Goal: Task Accomplishment & Management: Use online tool/utility

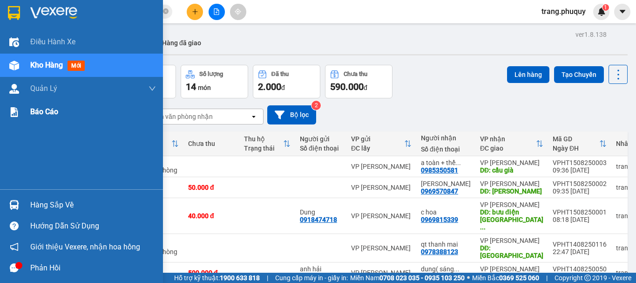
scroll to position [43, 0]
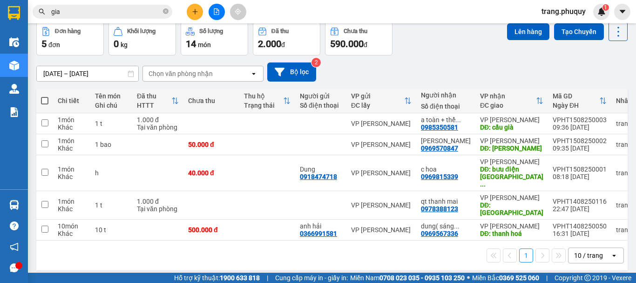
click at [43, 102] on span at bounding box center [44, 100] width 7 height 7
click at [45, 96] on input "checkbox" at bounding box center [45, 96] width 0 height 0
checkbox input "true"
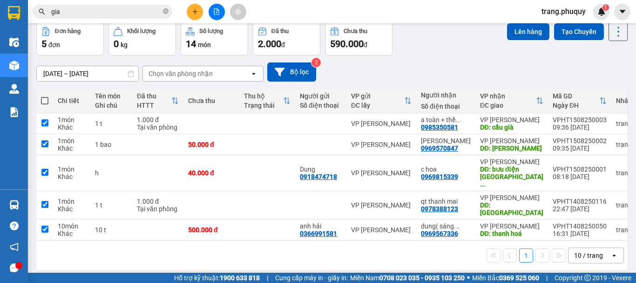
checkbox input "true"
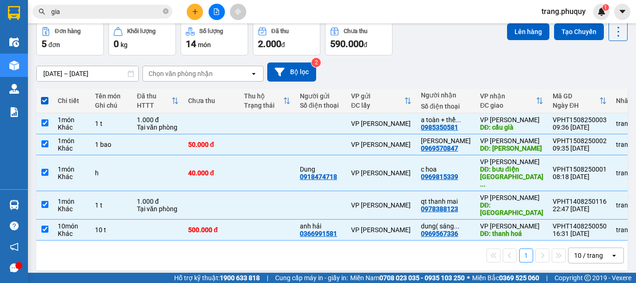
click at [391, 58] on div "[DATE] – [DATE] Press the down arrow key to interact with the calendar and sele…" at bounding box center [331, 71] width 591 height 33
click at [418, 58] on div "[DATE] – [DATE] Press the down arrow key to interact with the calendar and sele…" at bounding box center [331, 71] width 591 height 33
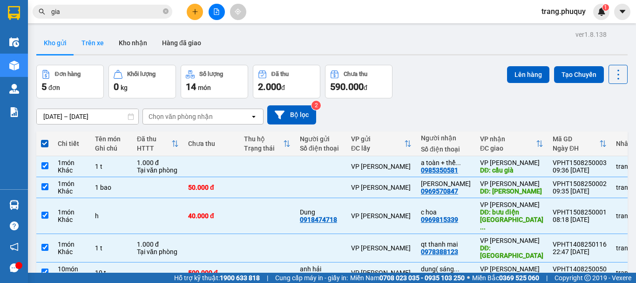
click at [99, 39] on button "Trên xe" at bounding box center [92, 43] width 37 height 22
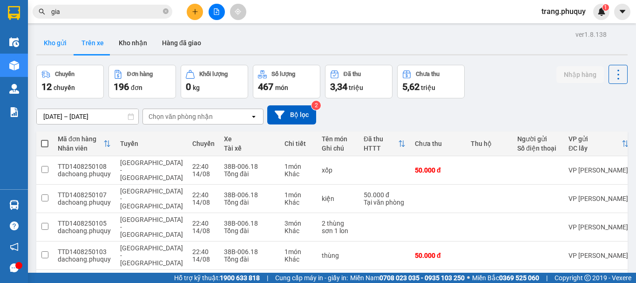
click at [58, 44] on button "Kho gửi" at bounding box center [55, 43] width 38 height 22
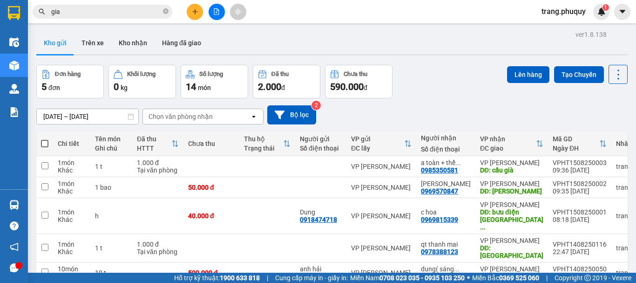
scroll to position [43, 0]
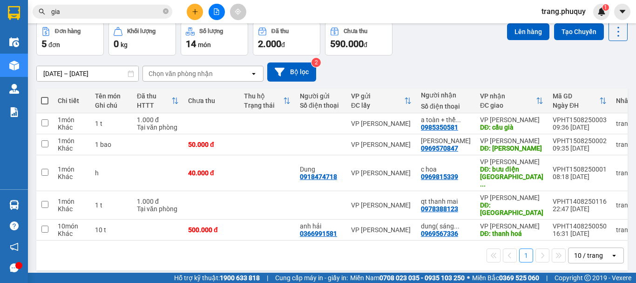
click at [44, 100] on span at bounding box center [44, 100] width 7 height 7
click at [45, 96] on input "checkbox" at bounding box center [45, 96] width 0 height 0
checkbox input "true"
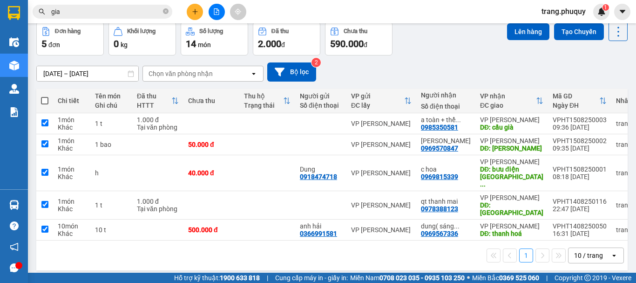
checkbox input "true"
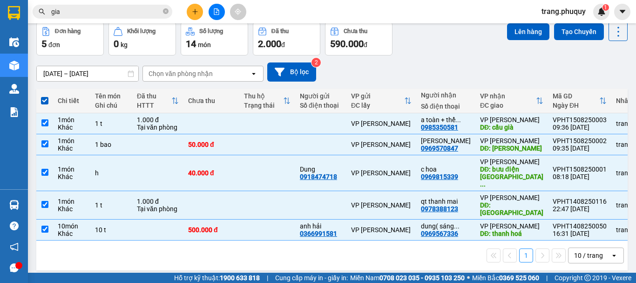
scroll to position [0, 0]
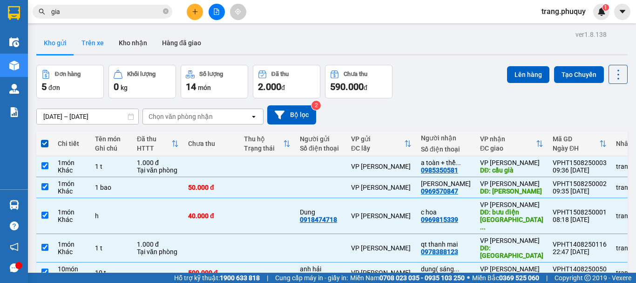
click at [95, 42] on button "Trên xe" at bounding box center [92, 43] width 37 height 22
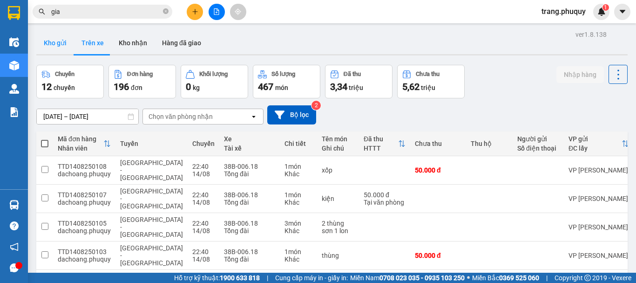
click at [51, 40] on button "Kho gửi" at bounding box center [55, 43] width 38 height 22
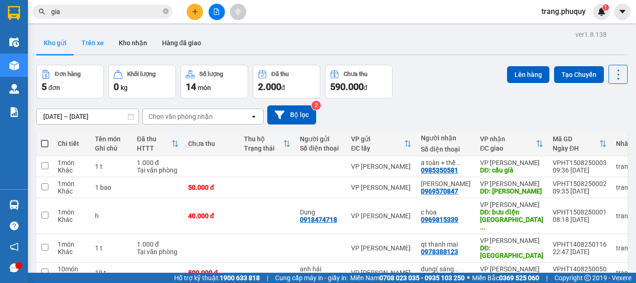
click at [94, 43] on button "Trên xe" at bounding box center [92, 43] width 37 height 22
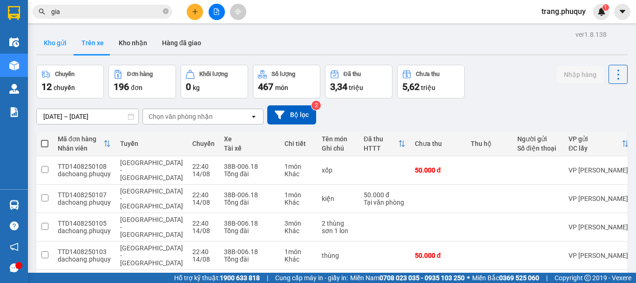
click at [58, 39] on button "Kho gửi" at bounding box center [55, 43] width 38 height 22
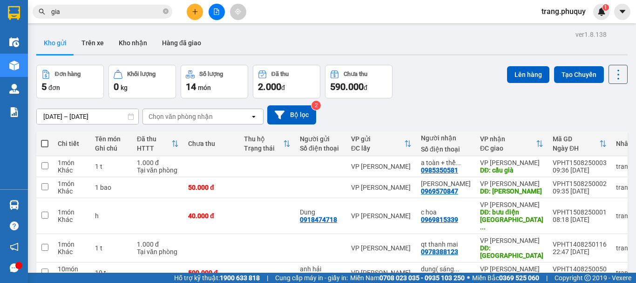
click at [47, 142] on span at bounding box center [44, 143] width 7 height 7
click at [45, 139] on input "checkbox" at bounding box center [45, 139] width 0 height 0
checkbox input "true"
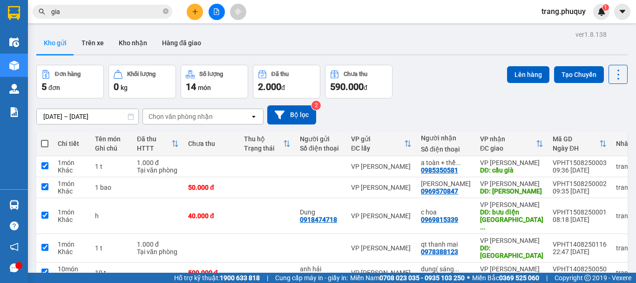
checkbox input "true"
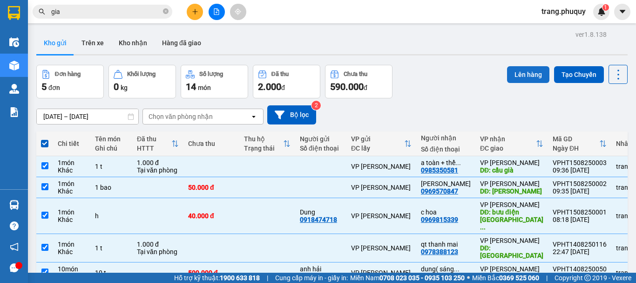
click at [525, 75] on button "Lên hàng" at bounding box center [528, 74] width 42 height 17
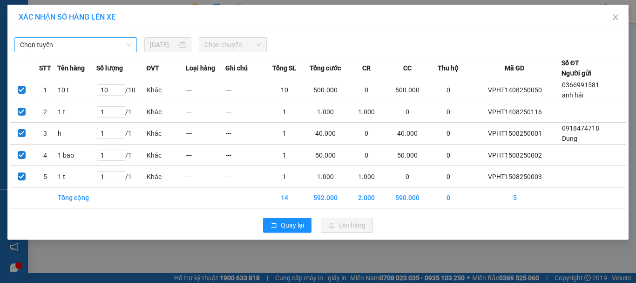
click at [76, 47] on span "Chọn tuyến" at bounding box center [75, 45] width 111 height 14
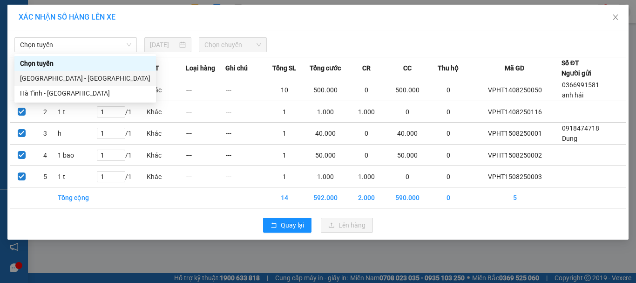
click at [317, 37] on div at bounding box center [397, 44] width 255 height 15
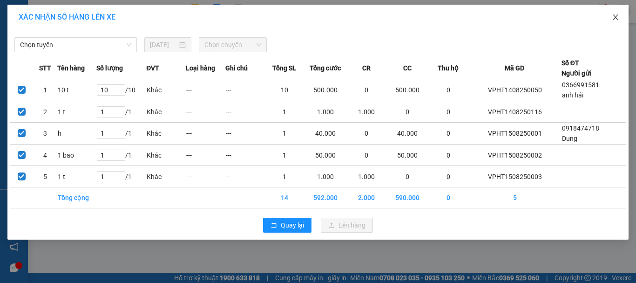
click at [616, 15] on icon "close" at bounding box center [615, 17] width 7 height 7
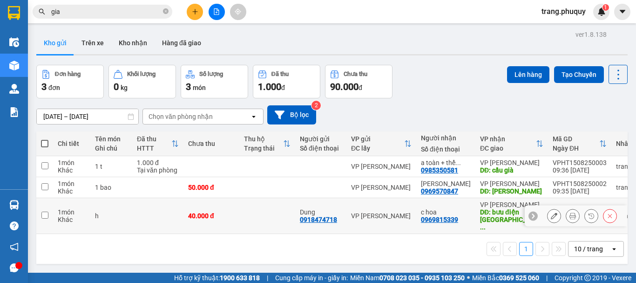
click at [307, 201] on td "Dung 0918474718" at bounding box center [320, 216] width 51 height 36
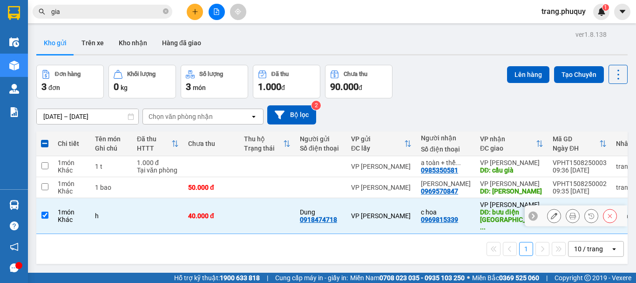
click at [43, 211] on input "checkbox" at bounding box center [44, 214] width 7 height 7
checkbox input "false"
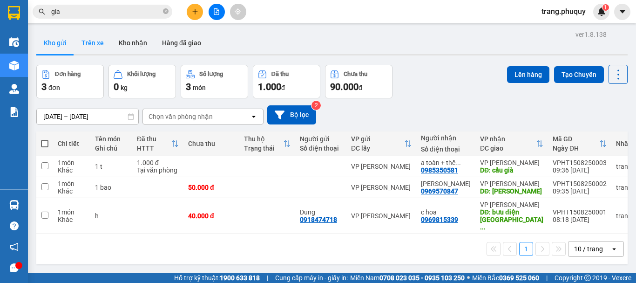
click at [95, 41] on button "Trên xe" at bounding box center [92, 43] width 37 height 22
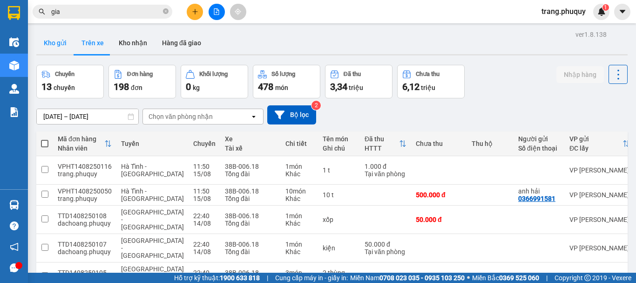
click at [48, 39] on button "Kho gửi" at bounding box center [55, 43] width 38 height 22
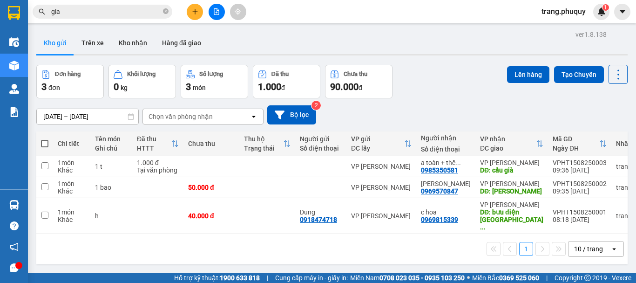
click at [46, 142] on span at bounding box center [44, 143] width 7 height 7
click at [45, 139] on input "checkbox" at bounding box center [45, 139] width 0 height 0
checkbox input "true"
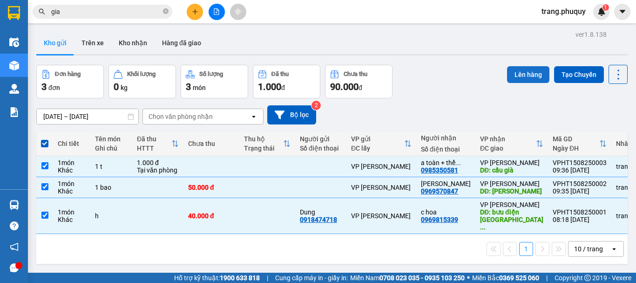
click at [507, 69] on button "Lên hàng" at bounding box center [528, 74] width 42 height 17
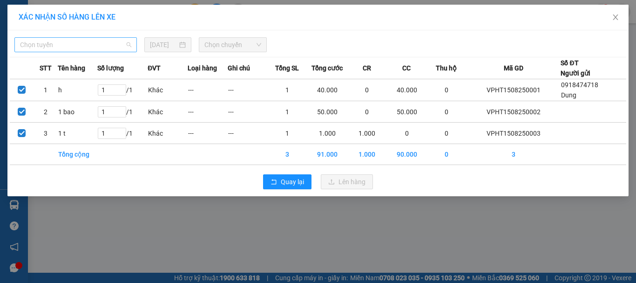
click at [81, 43] on span "Chọn tuyến" at bounding box center [75, 45] width 111 height 14
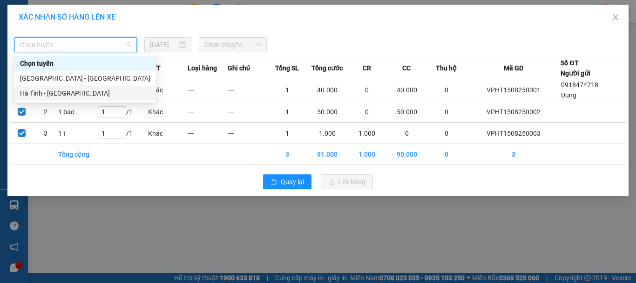
click at [49, 92] on div "Hà Tĩnh - [GEOGRAPHIC_DATA]" at bounding box center [85, 93] width 130 height 10
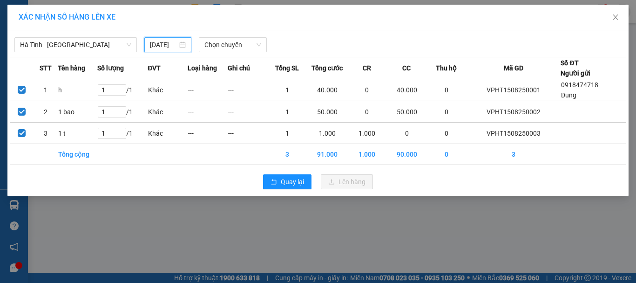
click at [172, 47] on input "[DATE]" at bounding box center [163, 45] width 27 height 10
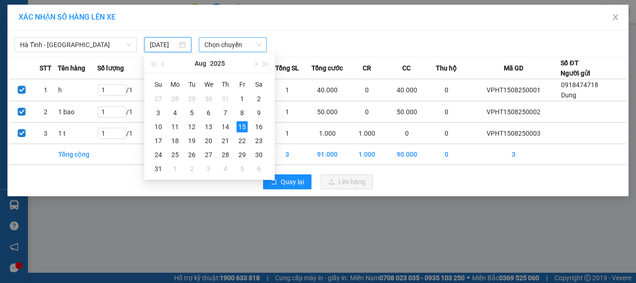
click at [244, 44] on span "Chọn chuyến" at bounding box center [232, 45] width 57 height 14
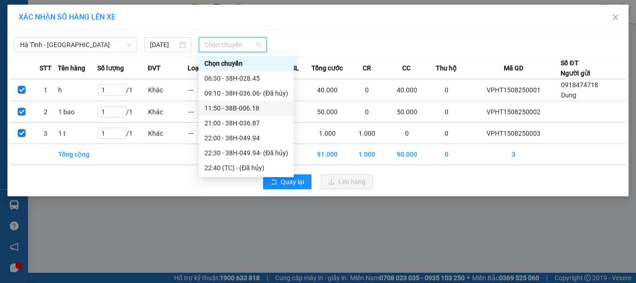
click at [254, 103] on div "11:50 - 38B-006.18" at bounding box center [246, 108] width 84 height 10
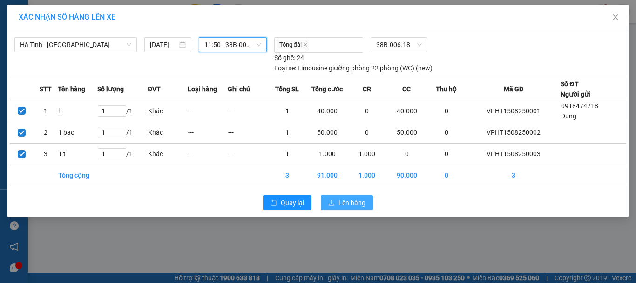
click at [337, 200] on button "Lên hàng" at bounding box center [347, 202] width 52 height 15
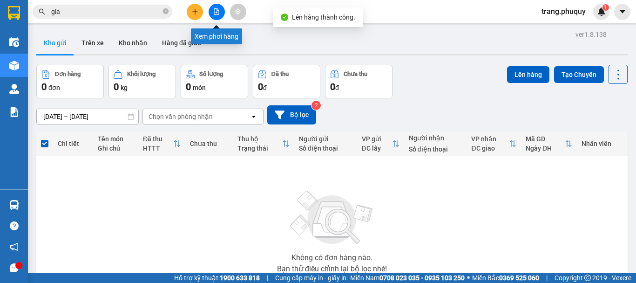
click at [214, 14] on icon "file-add" at bounding box center [216, 11] width 7 height 7
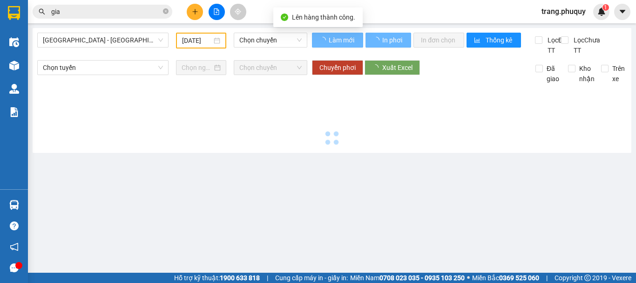
type input "[DATE]"
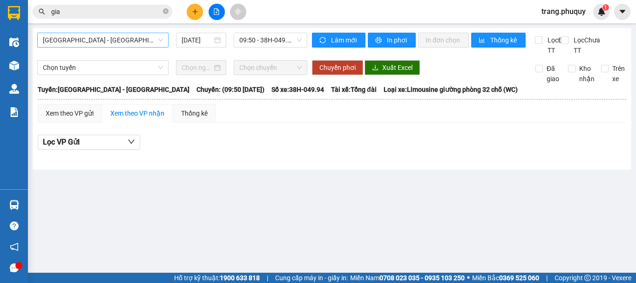
click at [110, 46] on span "[GEOGRAPHIC_DATA] - [GEOGRAPHIC_DATA]" at bounding box center [103, 40] width 120 height 14
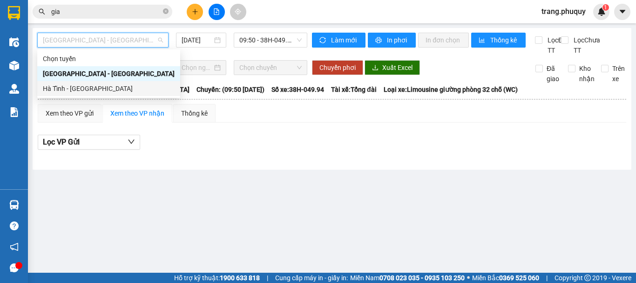
click at [74, 89] on div "Hà Tĩnh - [GEOGRAPHIC_DATA]" at bounding box center [109, 88] width 132 height 10
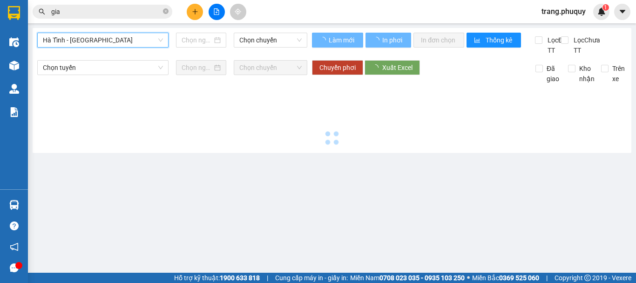
type input "[DATE]"
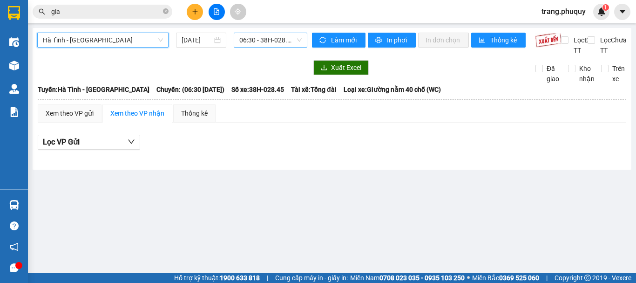
click at [250, 35] on span "06:30 - 38H-028.45" at bounding box center [270, 40] width 62 height 14
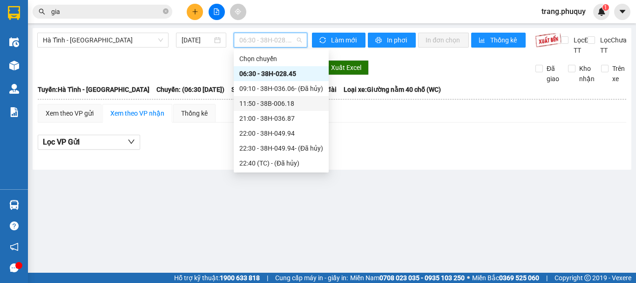
click at [284, 104] on div "11:50 - 38B-006.18" at bounding box center [281, 103] width 84 height 10
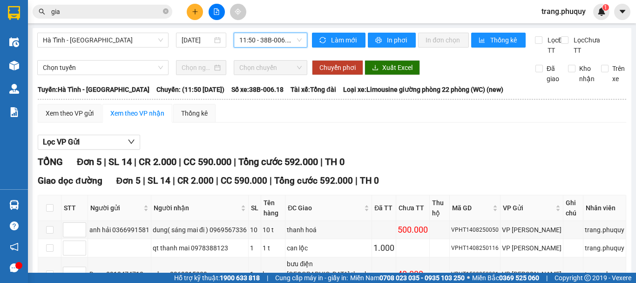
scroll to position [103, 0]
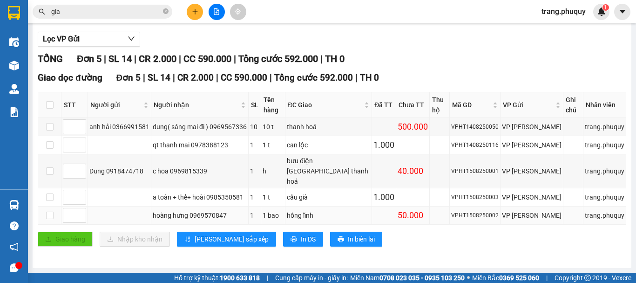
click at [326, 214] on div "hồng lĩnh" at bounding box center [328, 215] width 83 height 10
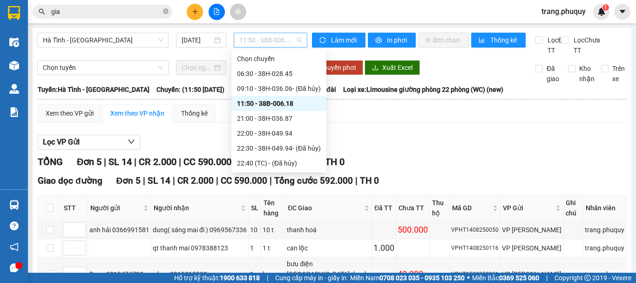
click at [272, 35] on span "11:50 - 38B-006.18" at bounding box center [270, 40] width 62 height 14
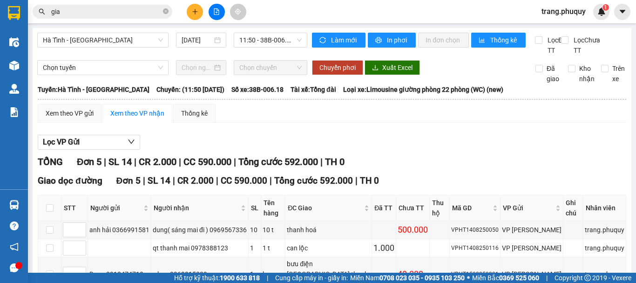
click at [359, 122] on div "Xem theo VP gửi Xem theo VP nhận Thống kê" at bounding box center [332, 113] width 589 height 19
